Goal: Navigation & Orientation: Find specific page/section

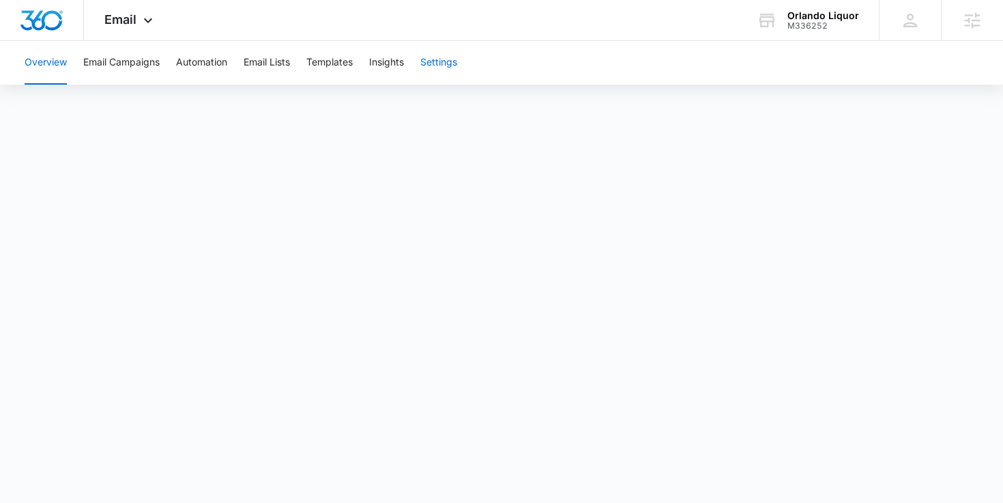
click at [431, 58] on button "Settings" at bounding box center [438, 63] width 37 height 44
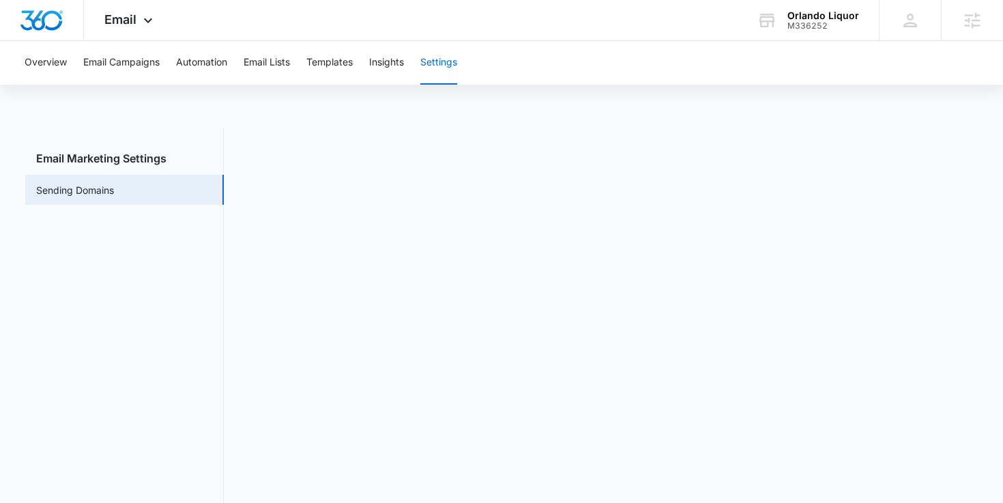
scroll to position [30, 0]
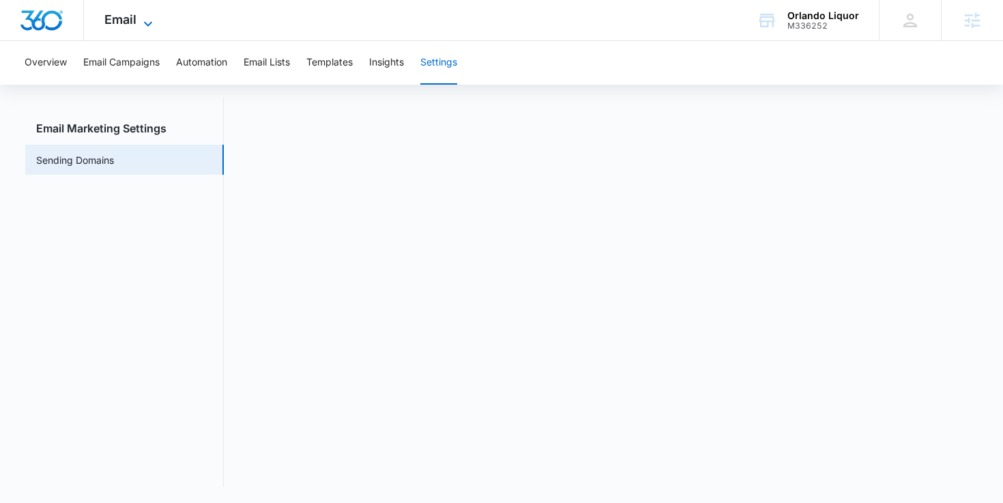
click at [129, 16] on span "Email" at bounding box center [120, 19] width 32 height 14
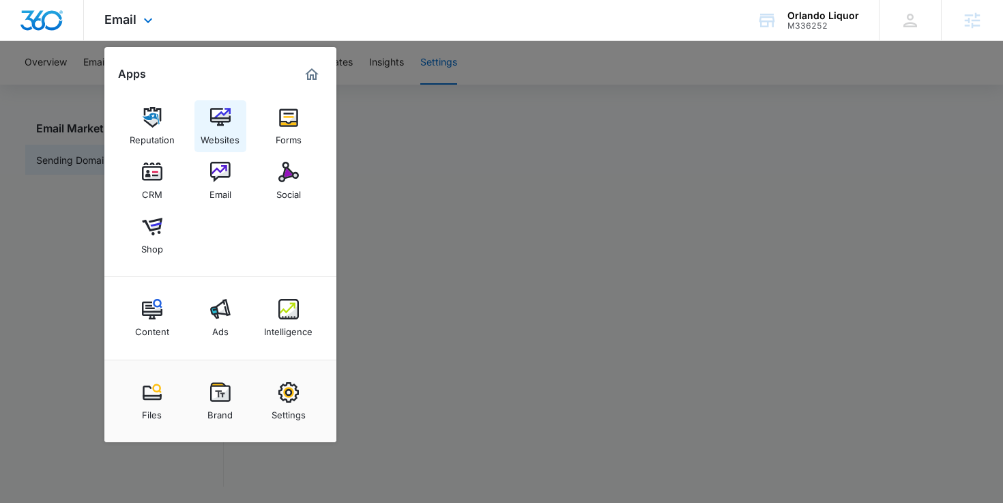
click at [229, 113] on img at bounding box center [220, 117] width 20 height 20
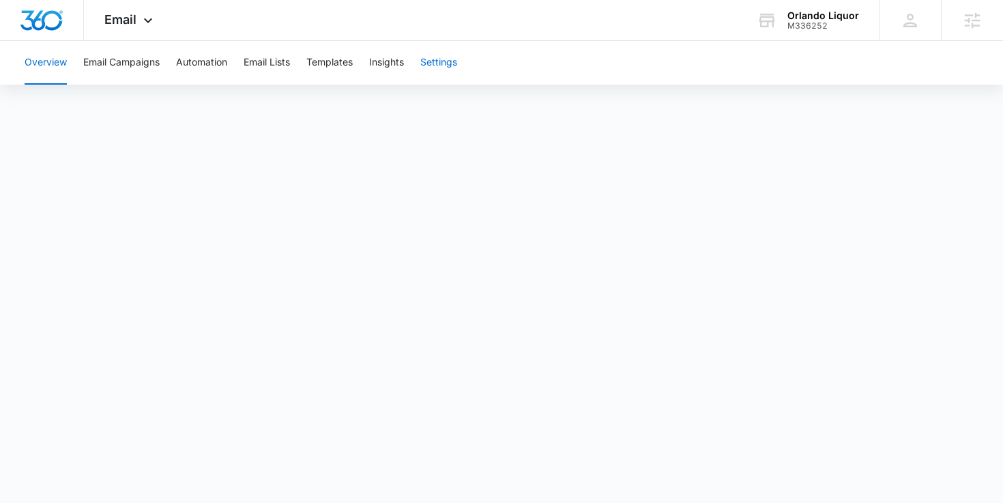
click at [443, 62] on button "Settings" at bounding box center [438, 63] width 37 height 44
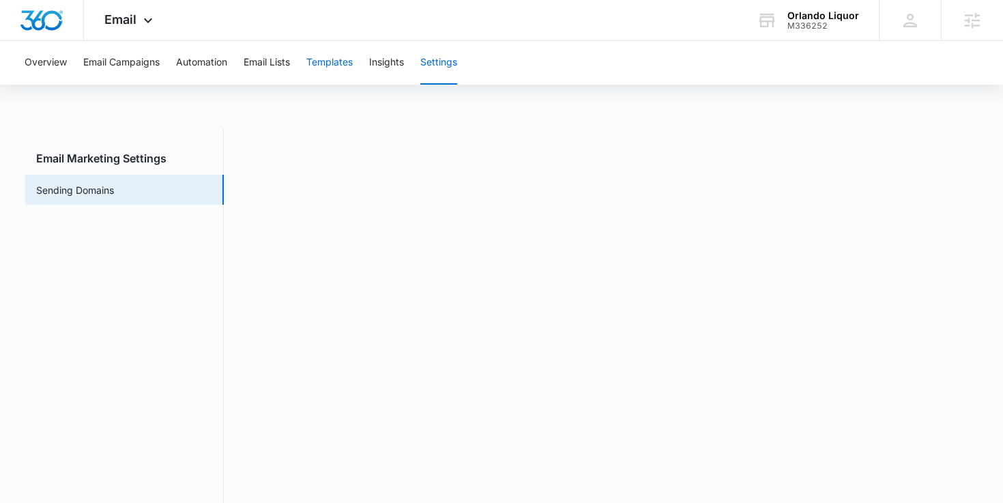
click at [319, 55] on button "Templates" at bounding box center [329, 63] width 46 height 44
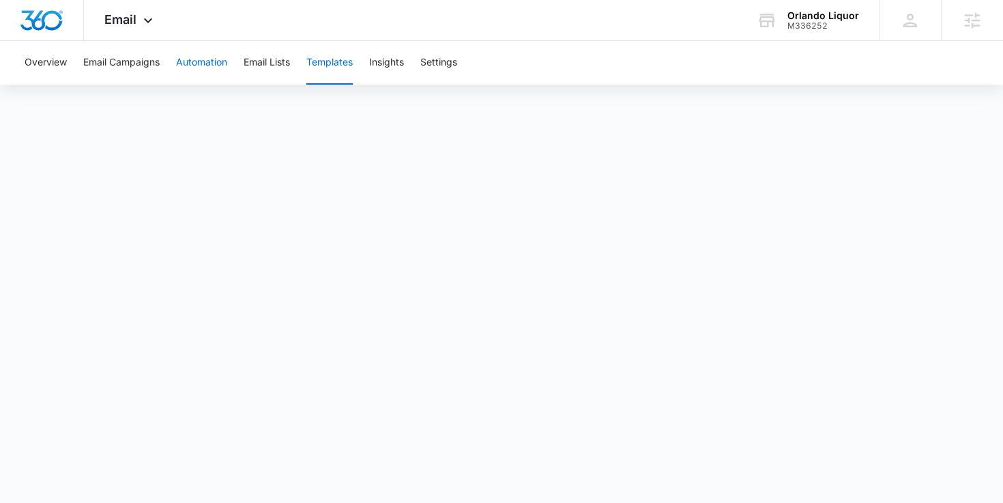
click at [214, 63] on button "Automation" at bounding box center [201, 63] width 51 height 44
click at [798, 33] on div "Orlando Liquor M336252 Your Accounts View All" at bounding box center [807, 20] width 143 height 40
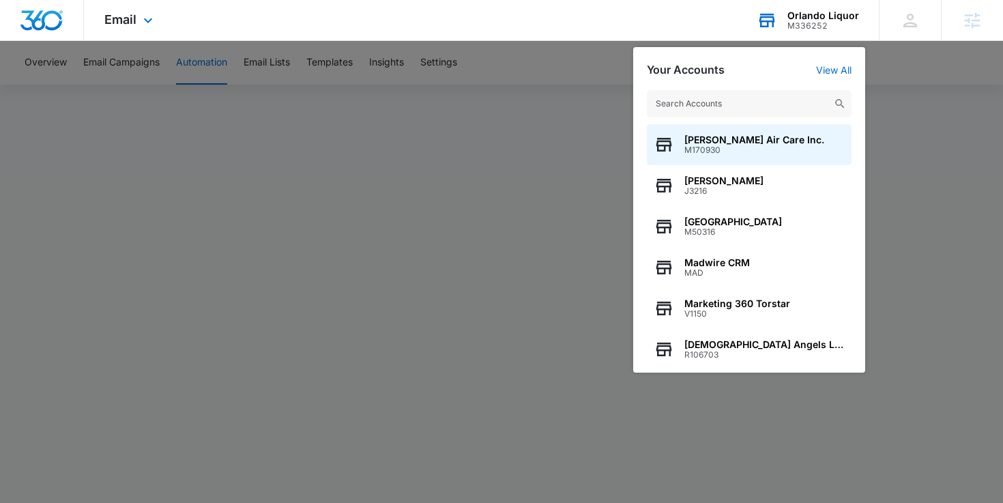
click at [762, 98] on input "text" at bounding box center [749, 103] width 205 height 27
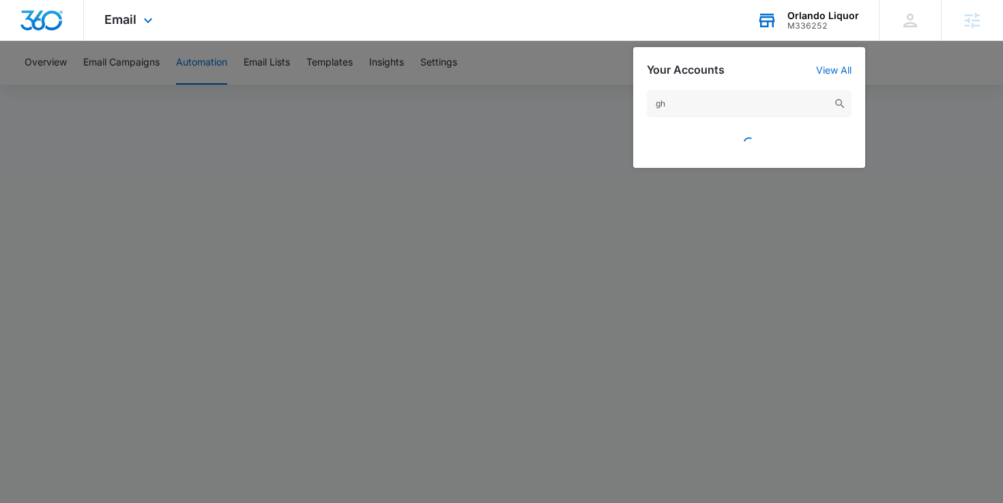
type input "g"
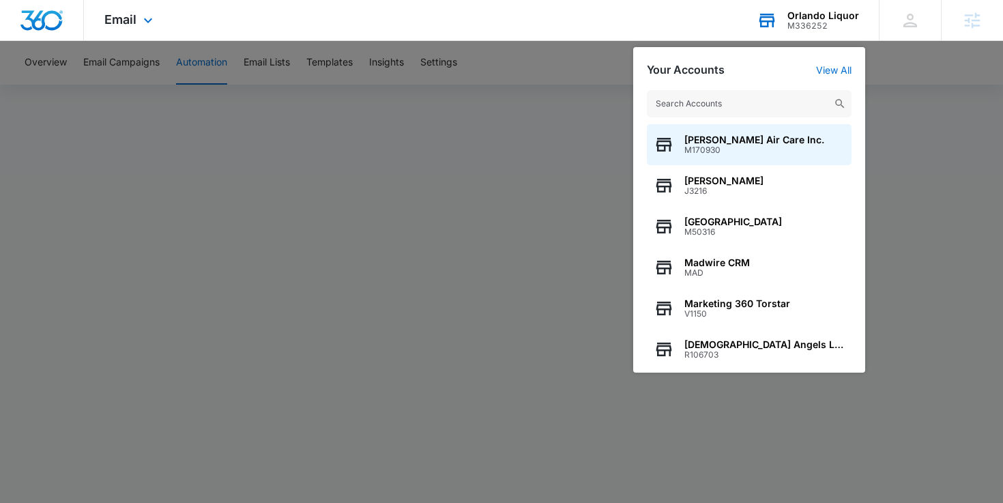
click at [788, 2] on div "Orlando Liquor M336252 Your Accounts View All [PERSON_NAME] Air Care Inc. M1709…" at bounding box center [807, 20] width 143 height 40
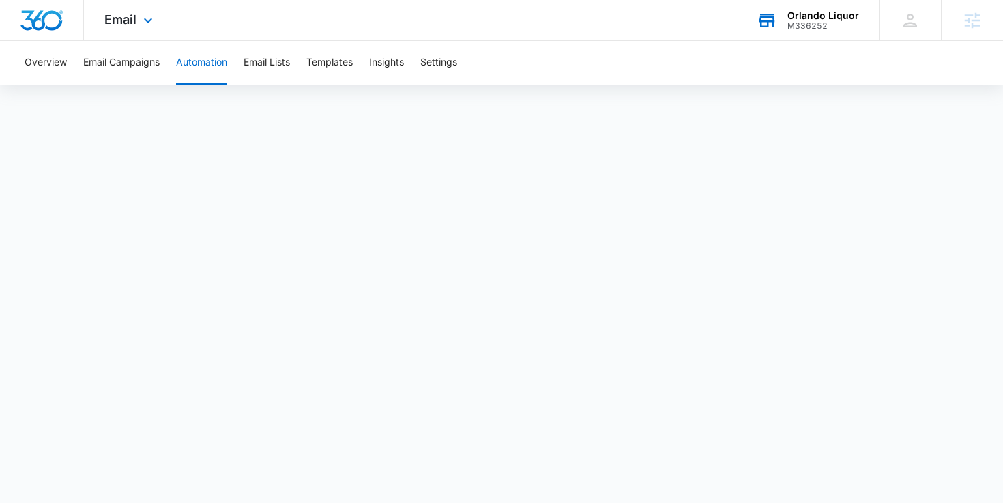
click at [782, 15] on div "Orlando Liquor M336252 Your Accounts View All" at bounding box center [807, 20] width 143 height 40
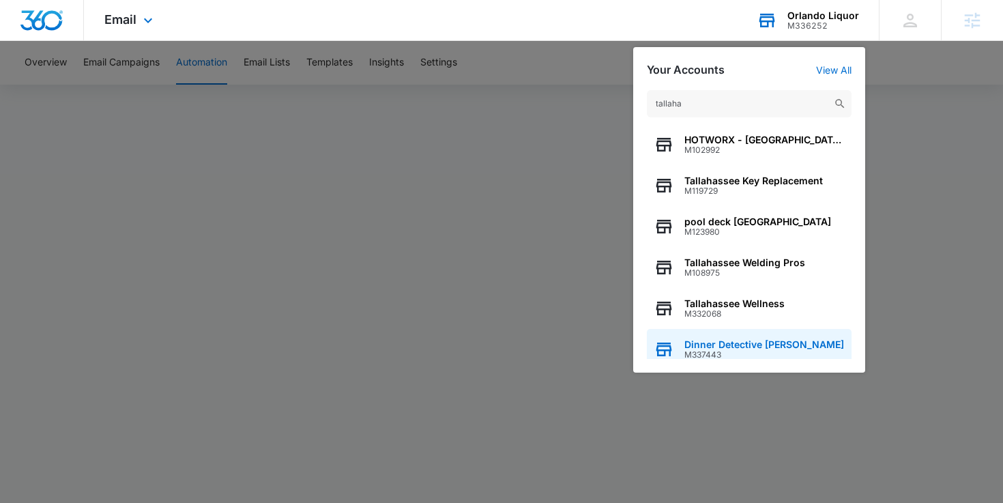
type input "tallaha"
click at [711, 345] on span "Dinner Detective [PERSON_NAME]" at bounding box center [765, 344] width 160 height 11
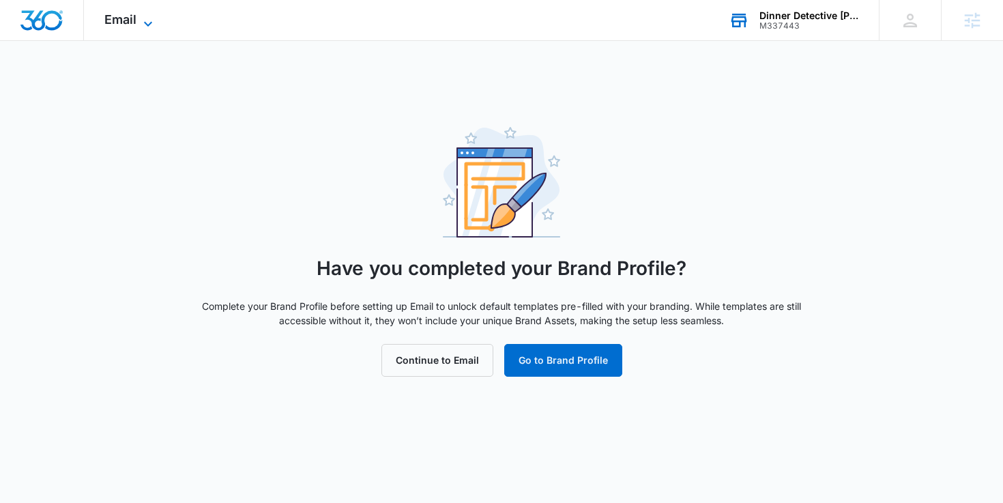
click at [115, 17] on span "Email" at bounding box center [120, 19] width 32 height 14
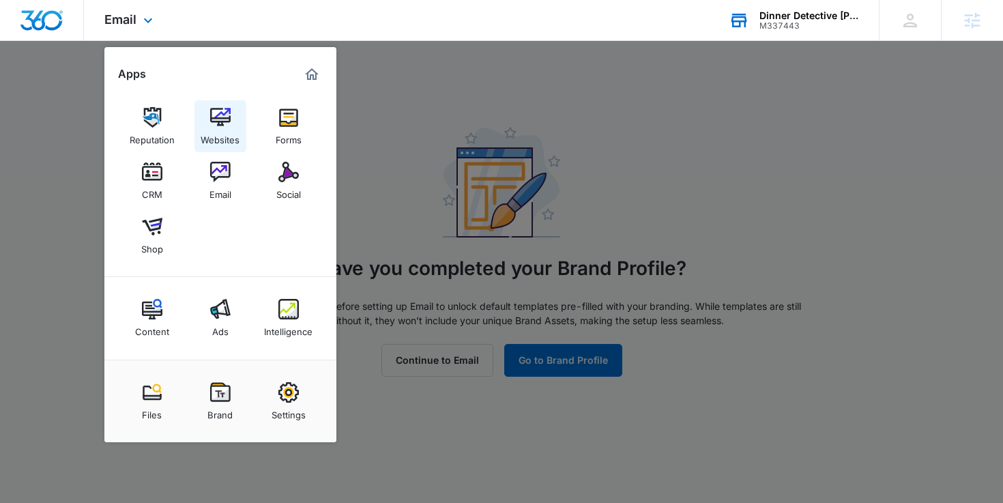
click at [211, 136] on div "Websites" at bounding box center [220, 137] width 39 height 18
